Goal: Task Accomplishment & Management: Complete application form

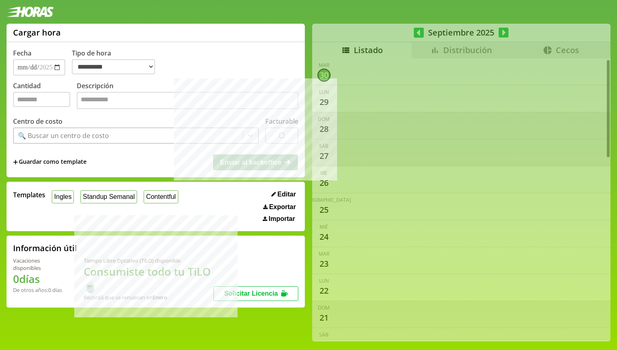
select select "**********"
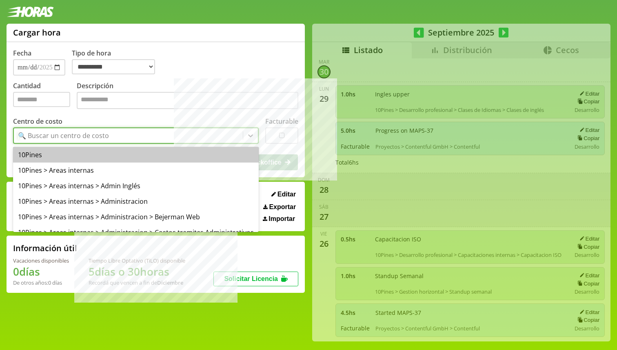
click at [111, 136] on div "🔍 Buscar un centro de costo" at bounding box center [128, 136] width 229 height 14
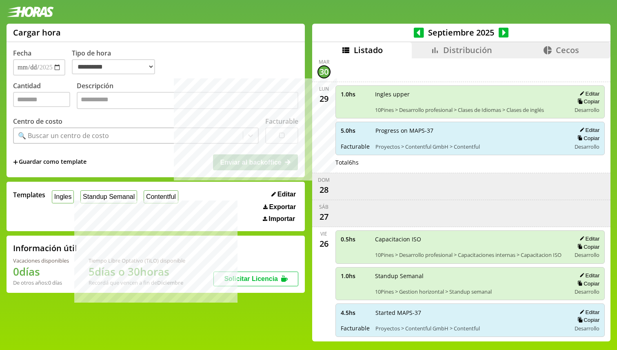
click at [117, 123] on div "Centro de costo 🔍 Buscar un centro de costo" at bounding box center [136, 130] width 246 height 27
click at [160, 198] on button "Contentful" at bounding box center [161, 196] width 35 height 13
click at [44, 99] on input "*" at bounding box center [41, 99] width 57 height 15
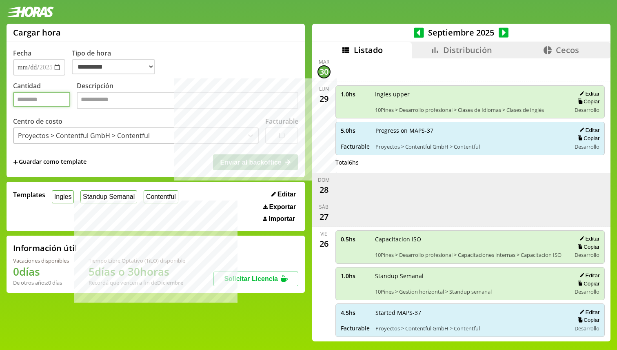
type input "*"
click at [96, 100] on textarea "Descripción" at bounding box center [188, 100] width 222 height 17
type textarea "*"
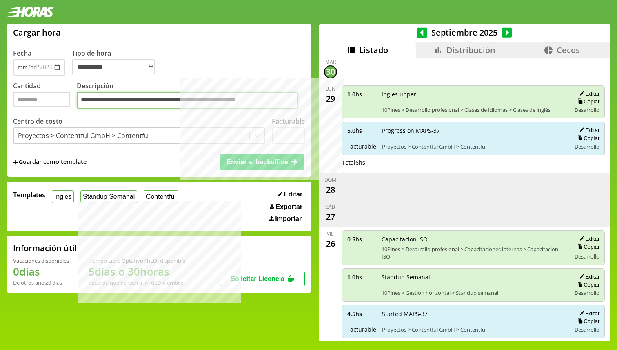
type textarea "**********"
click at [263, 169] on button "Enviar al backoffice" at bounding box center [262, 162] width 85 height 16
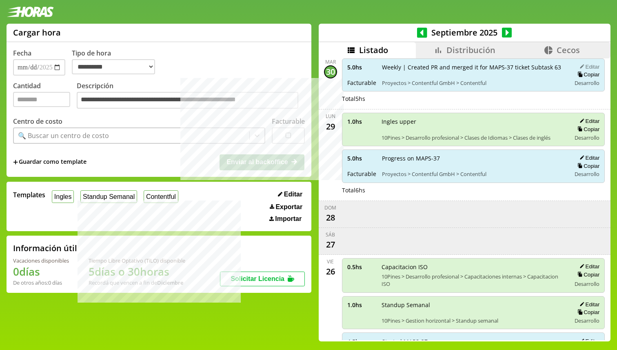
click at [589, 63] on button "Editar" at bounding box center [588, 66] width 22 height 7
type input "*"
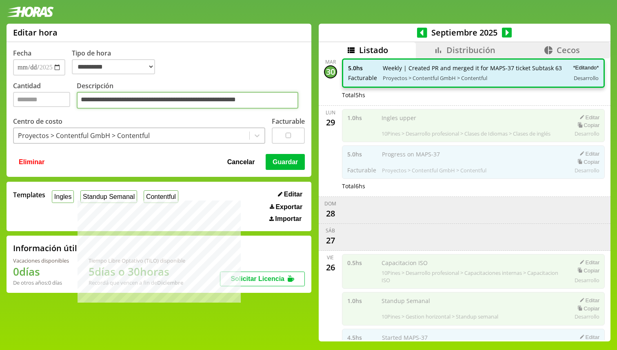
click at [289, 104] on textarea "**********" at bounding box center [188, 100] width 222 height 17
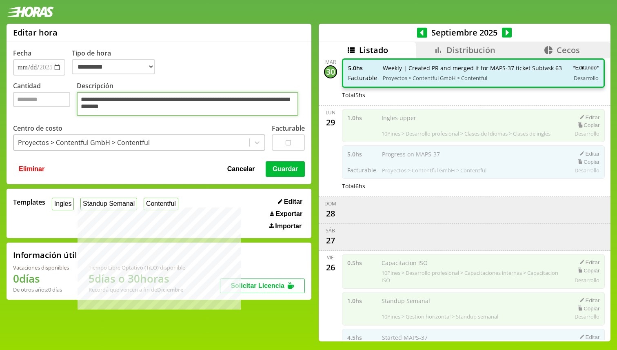
type textarea "**********"
click at [282, 168] on button "Guardar" at bounding box center [285, 169] width 39 height 16
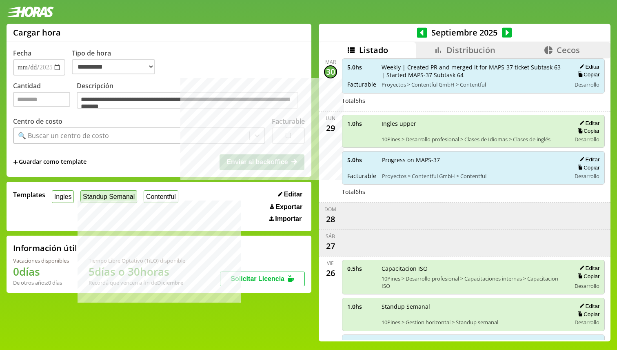
drag, startPoint x: 70, startPoint y: 196, endPoint x: 82, endPoint y: 196, distance: 12.3
click at [70, 196] on button "Ingles" at bounding box center [63, 196] width 22 height 13
type input "*"
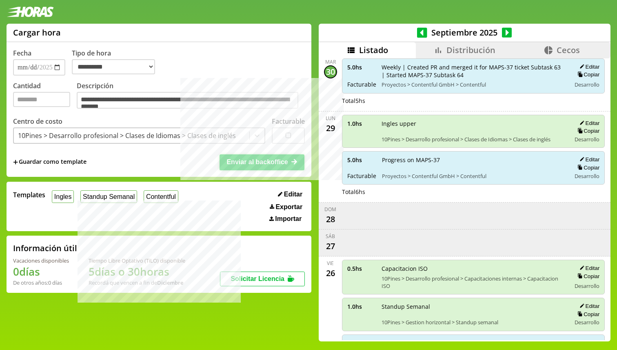
click at [265, 167] on button "Enviar al backoffice" at bounding box center [262, 162] width 85 height 16
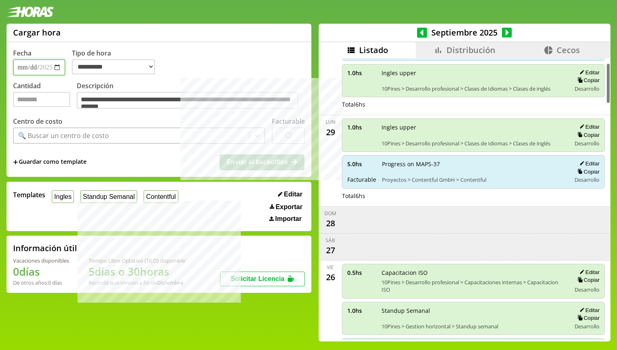
scroll to position [32, 0]
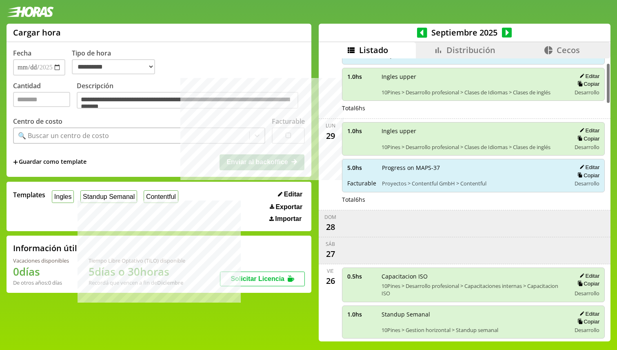
click at [457, 51] on span "Distribución" at bounding box center [471, 49] width 49 height 11
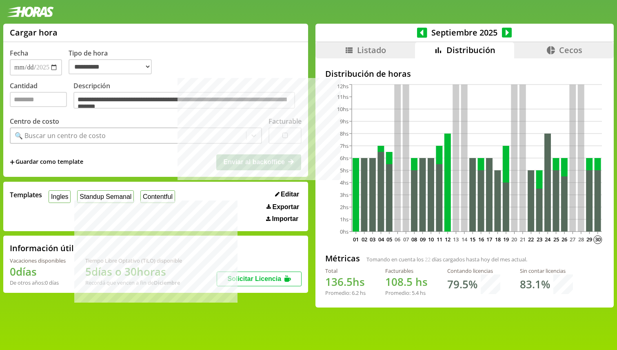
drag, startPoint x: 350, startPoint y: 293, endPoint x: 371, endPoint y: 293, distance: 20.4
click at [371, 293] on div "Total 136.5 hs Promedio: 6.2 hs Facturables 108.5 hs Promedio: 5.4 hs Contando …" at bounding box center [464, 285] width 279 height 36
click at [543, 51] on li "Cecos" at bounding box center [564, 50] width 100 height 16
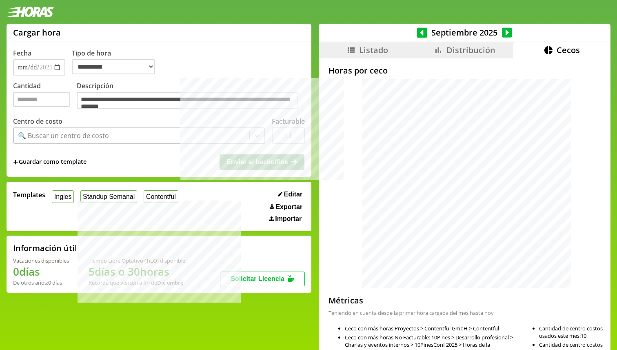
click at [456, 51] on span "Distribución" at bounding box center [471, 49] width 49 height 11
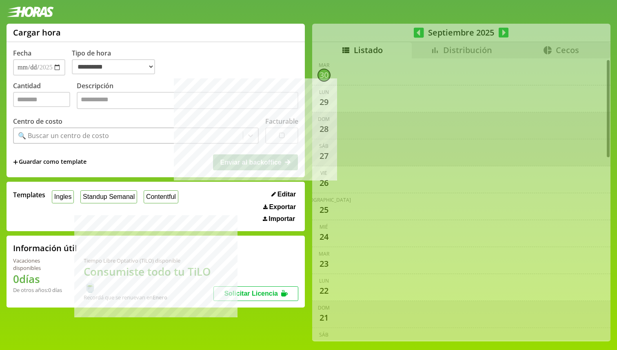
select select "**********"
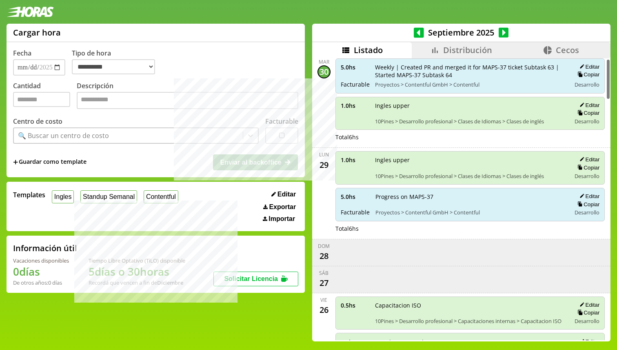
click at [471, 47] on span "Distribución" at bounding box center [467, 49] width 49 height 11
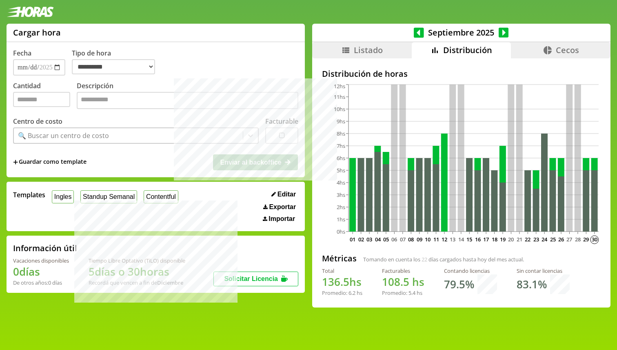
click at [504, 34] on icon at bounding box center [504, 32] width 10 height 11
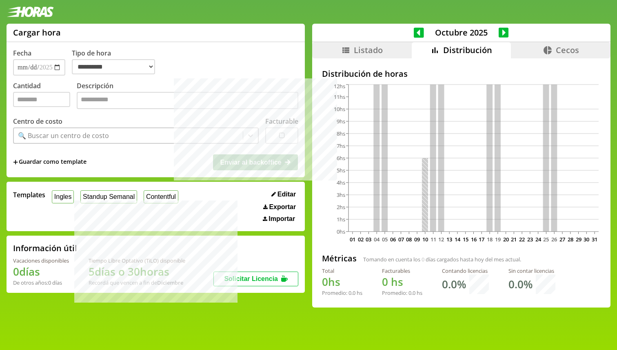
click at [418, 34] on icon at bounding box center [419, 32] width 10 height 10
